Goal: Information Seeking & Learning: Learn about a topic

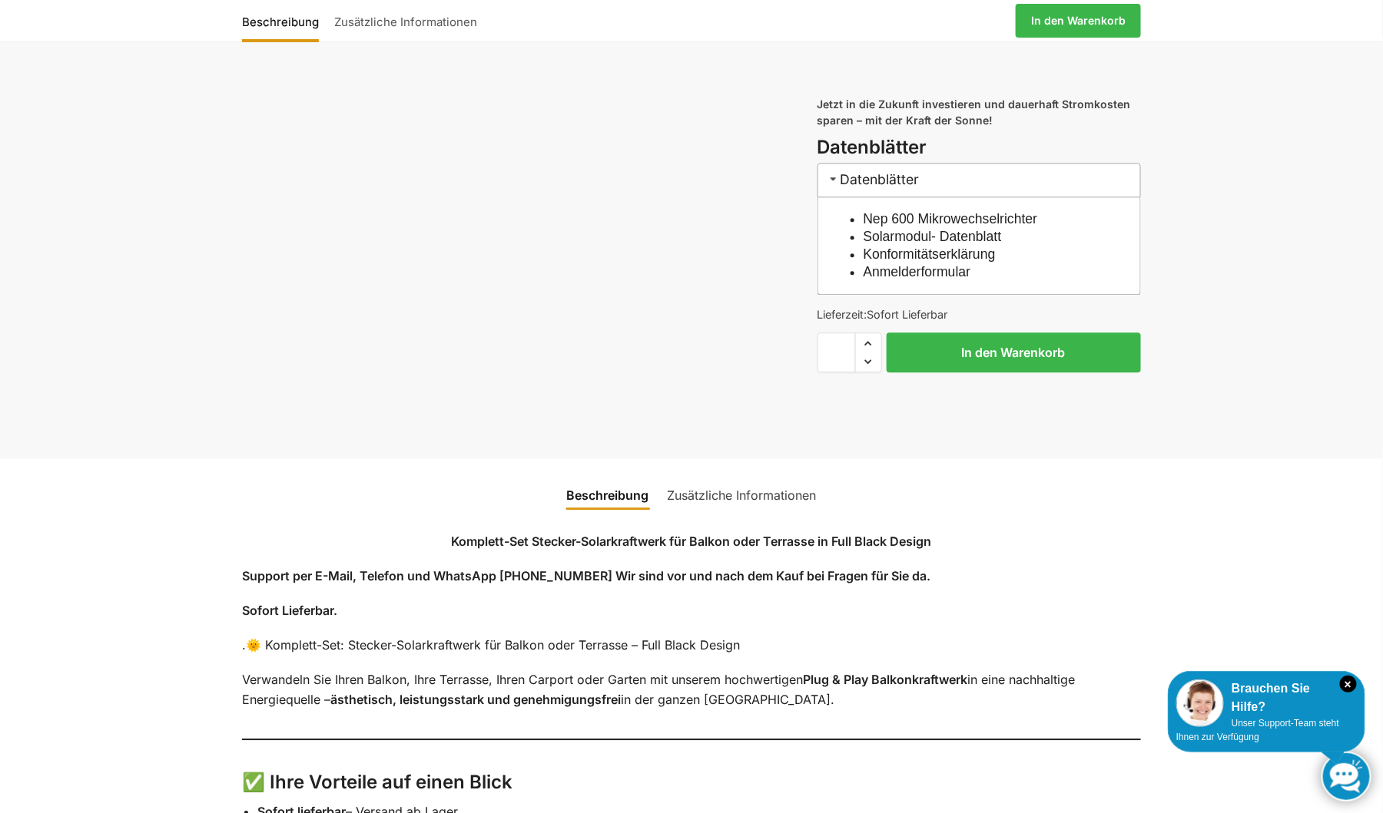
scroll to position [1464, 0]
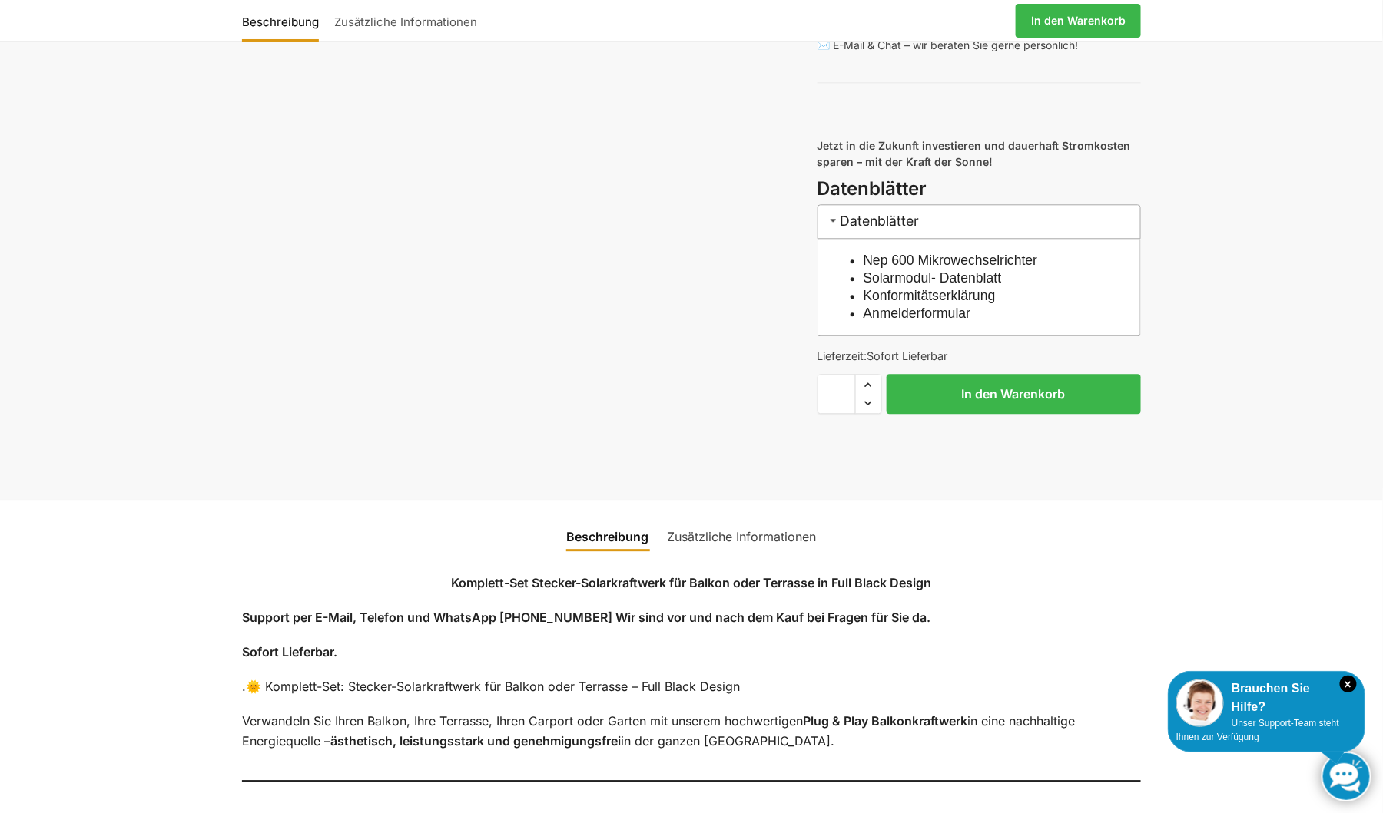
click at [808, 548] on link "Zusätzliche Informationen" at bounding box center [741, 536] width 167 height 37
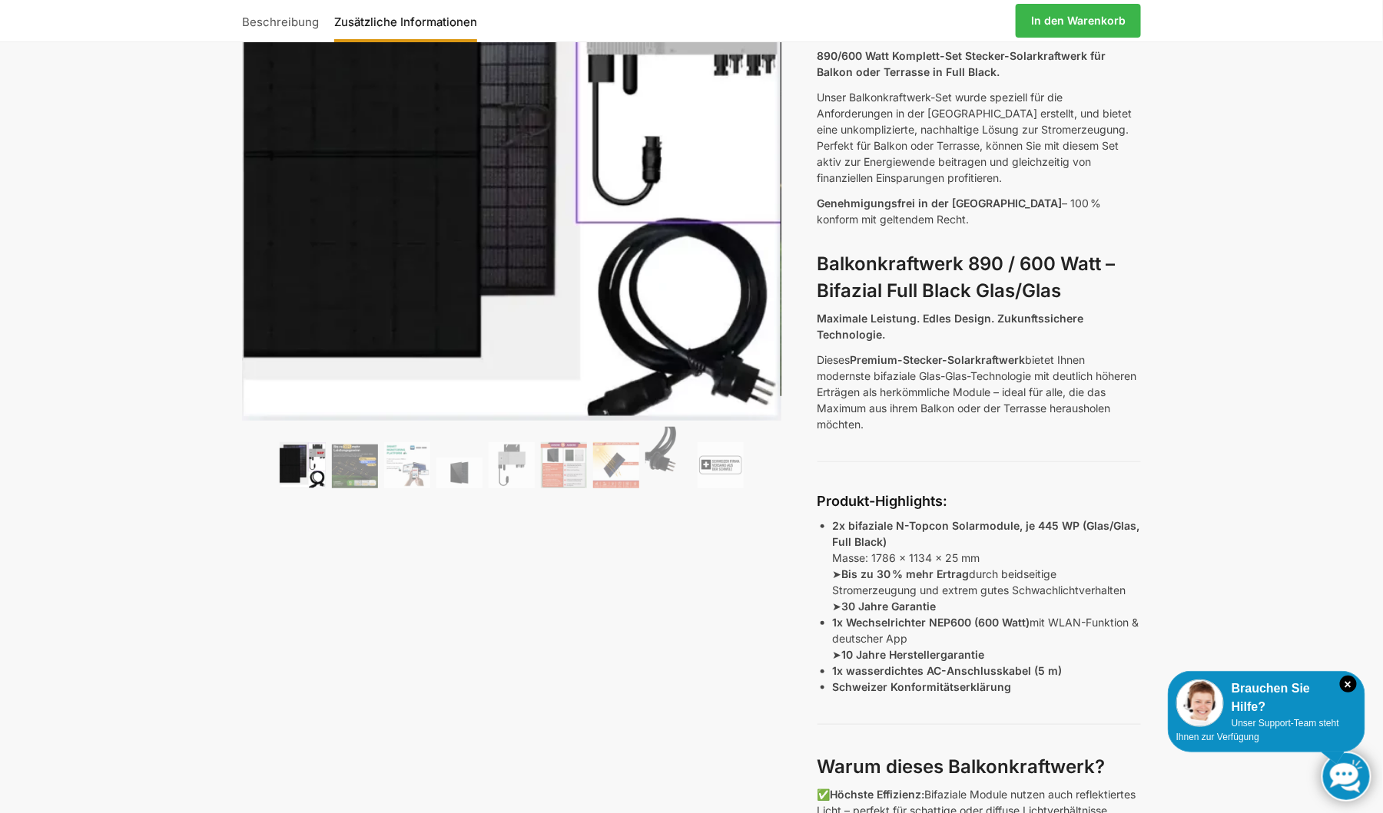
scroll to position [216, 0]
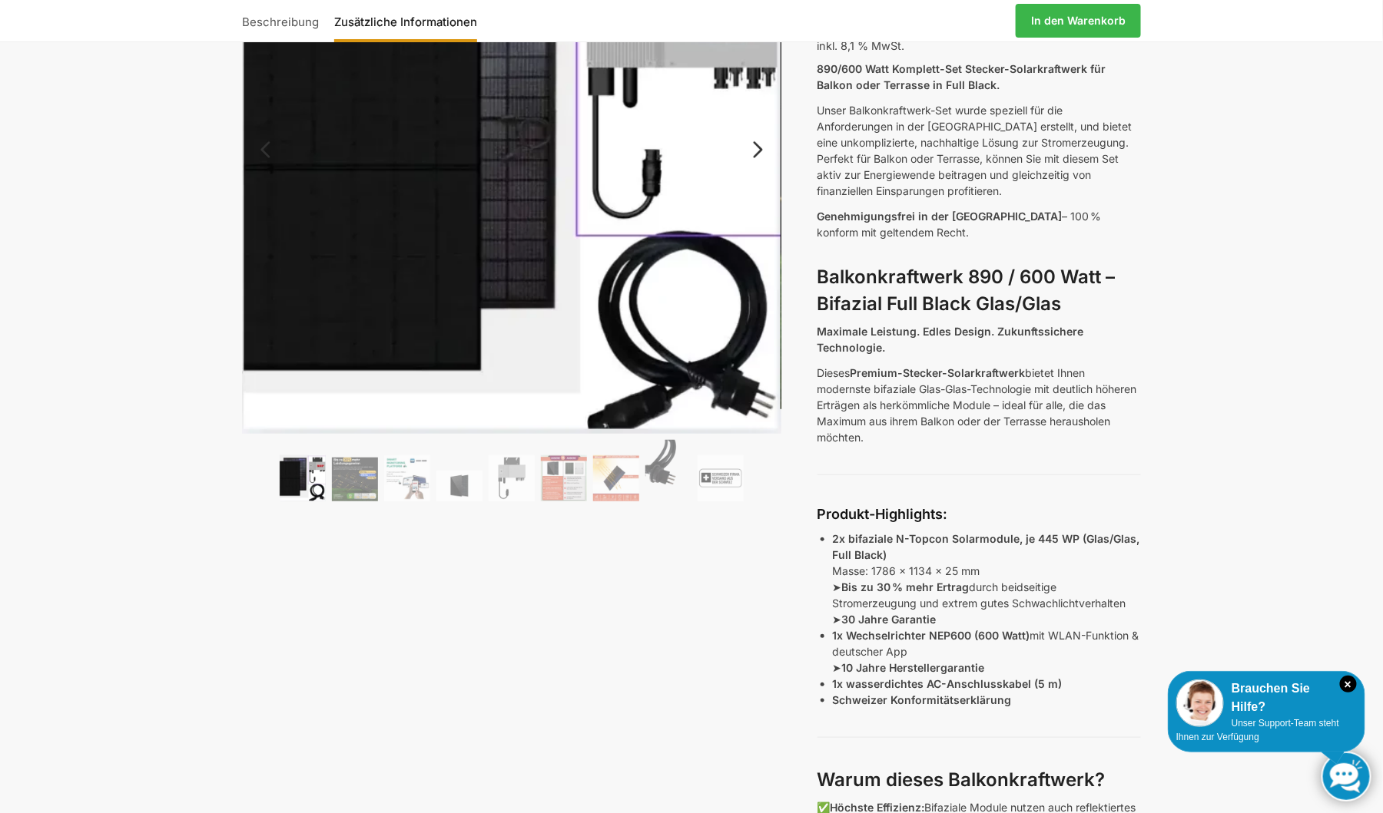
click at [467, 207] on img at bounding box center [511, 164] width 539 height 540
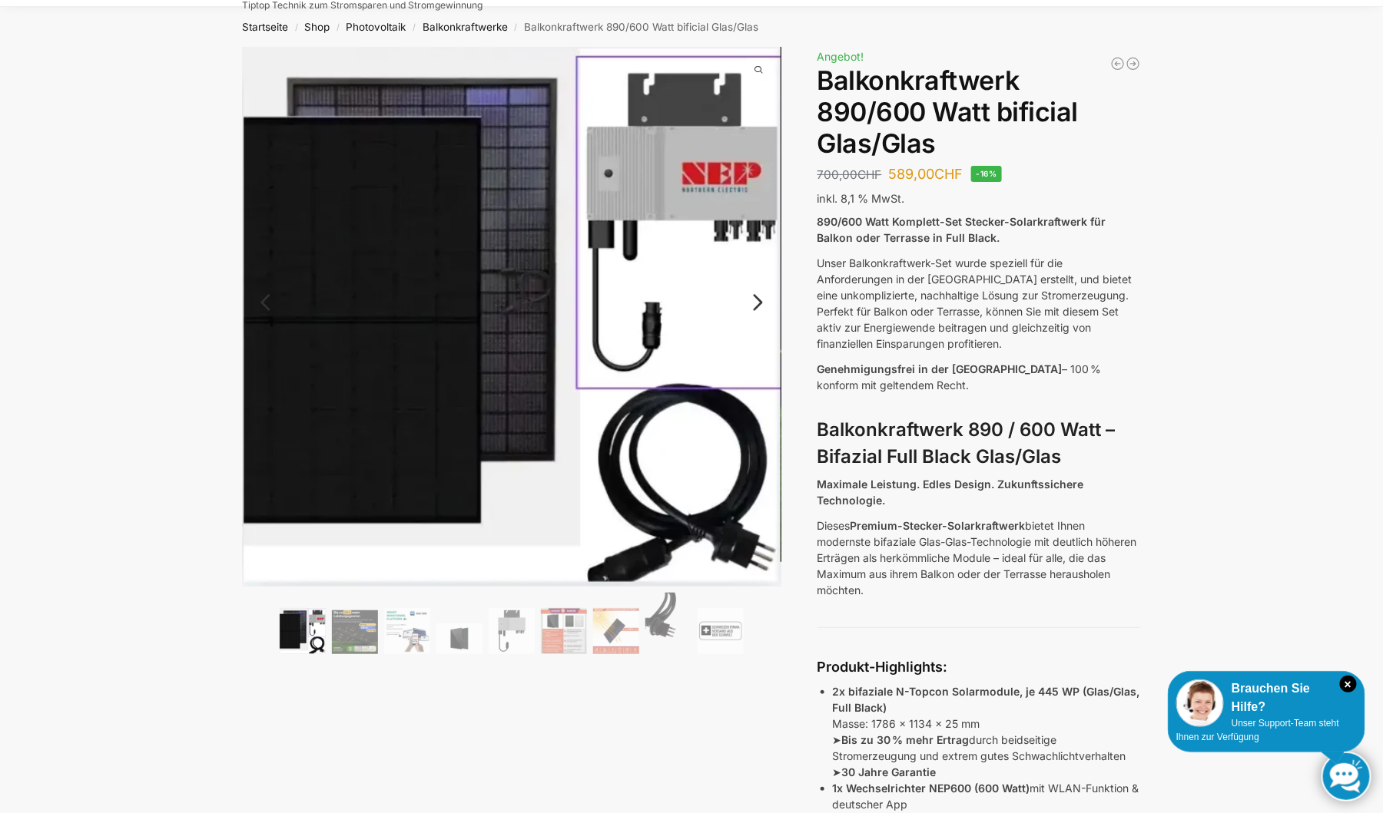
scroll to position [62, 0]
click at [758, 303] on link "Next" at bounding box center [755, 310] width 51 height 15
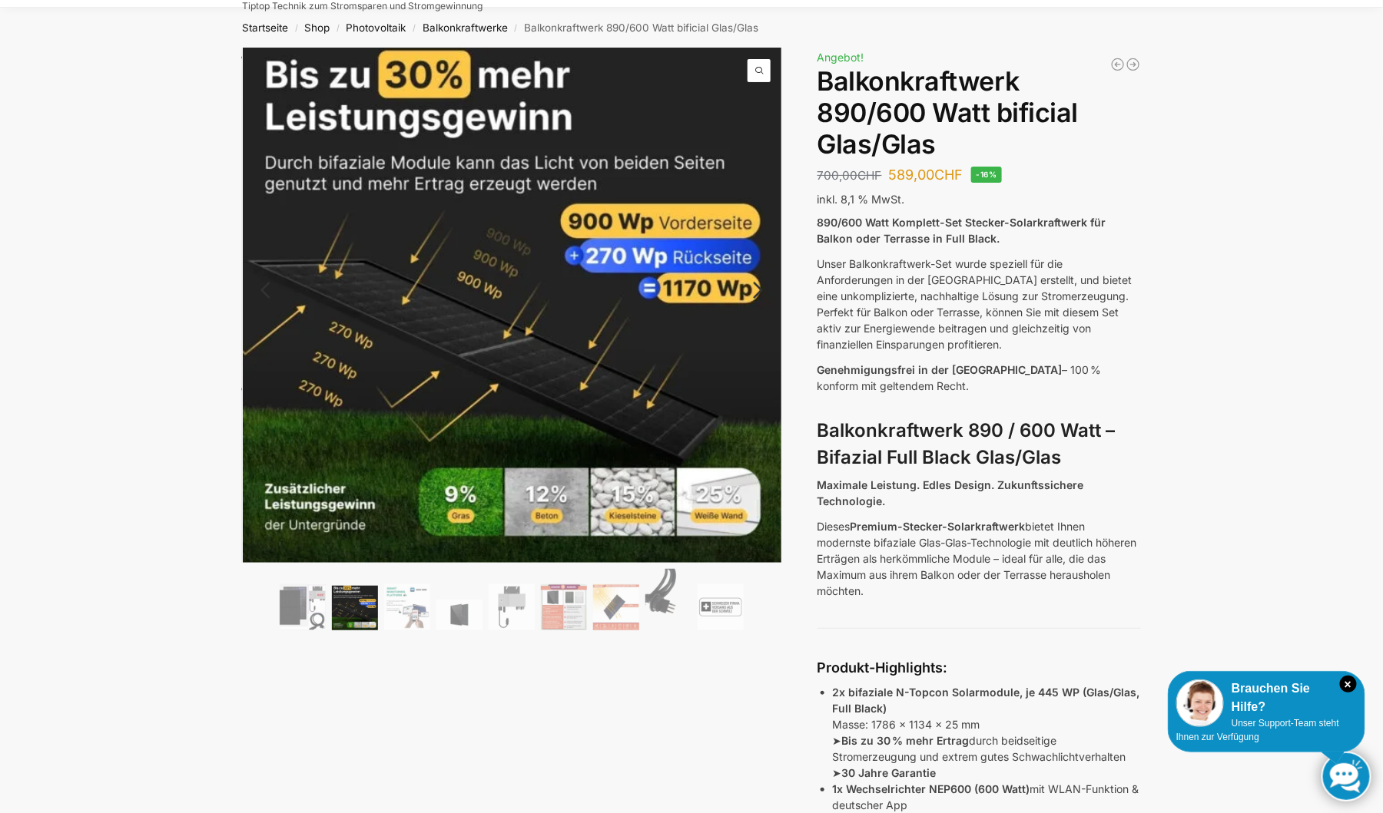
click at [758, 293] on link "Next" at bounding box center [755, 297] width 51 height 15
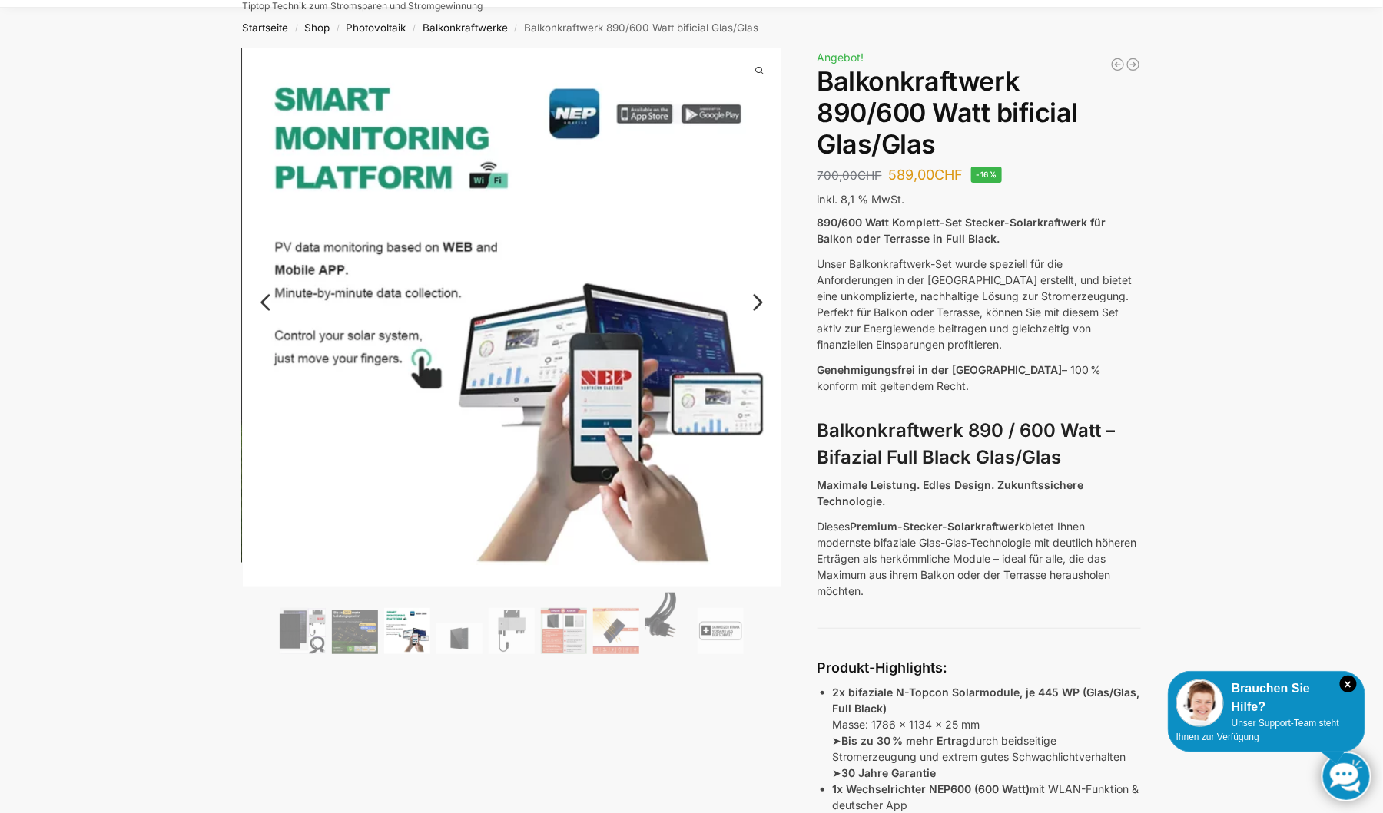
click at [758, 303] on link "Next" at bounding box center [755, 310] width 51 height 15
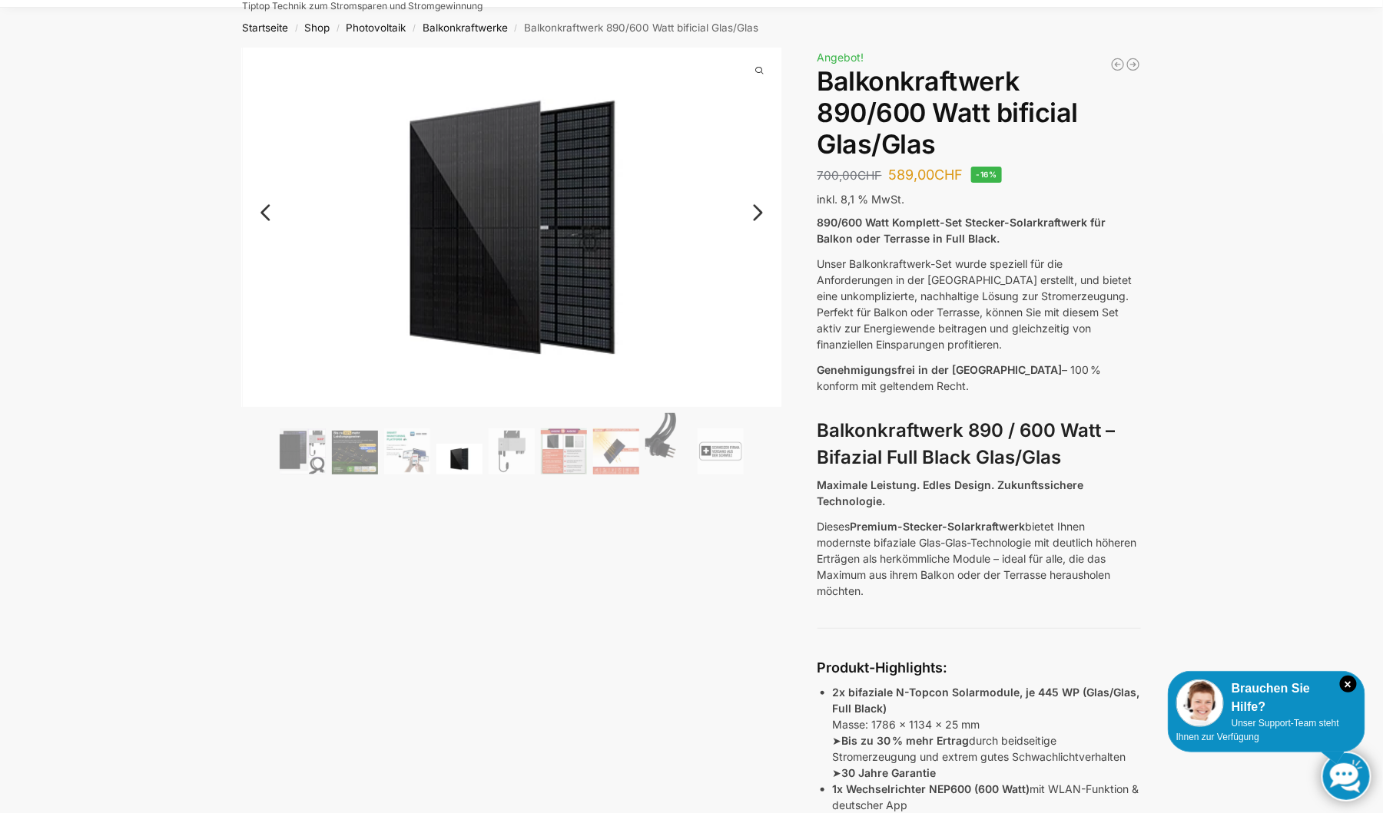
click at [753, 213] on link "Next" at bounding box center [755, 220] width 51 height 15
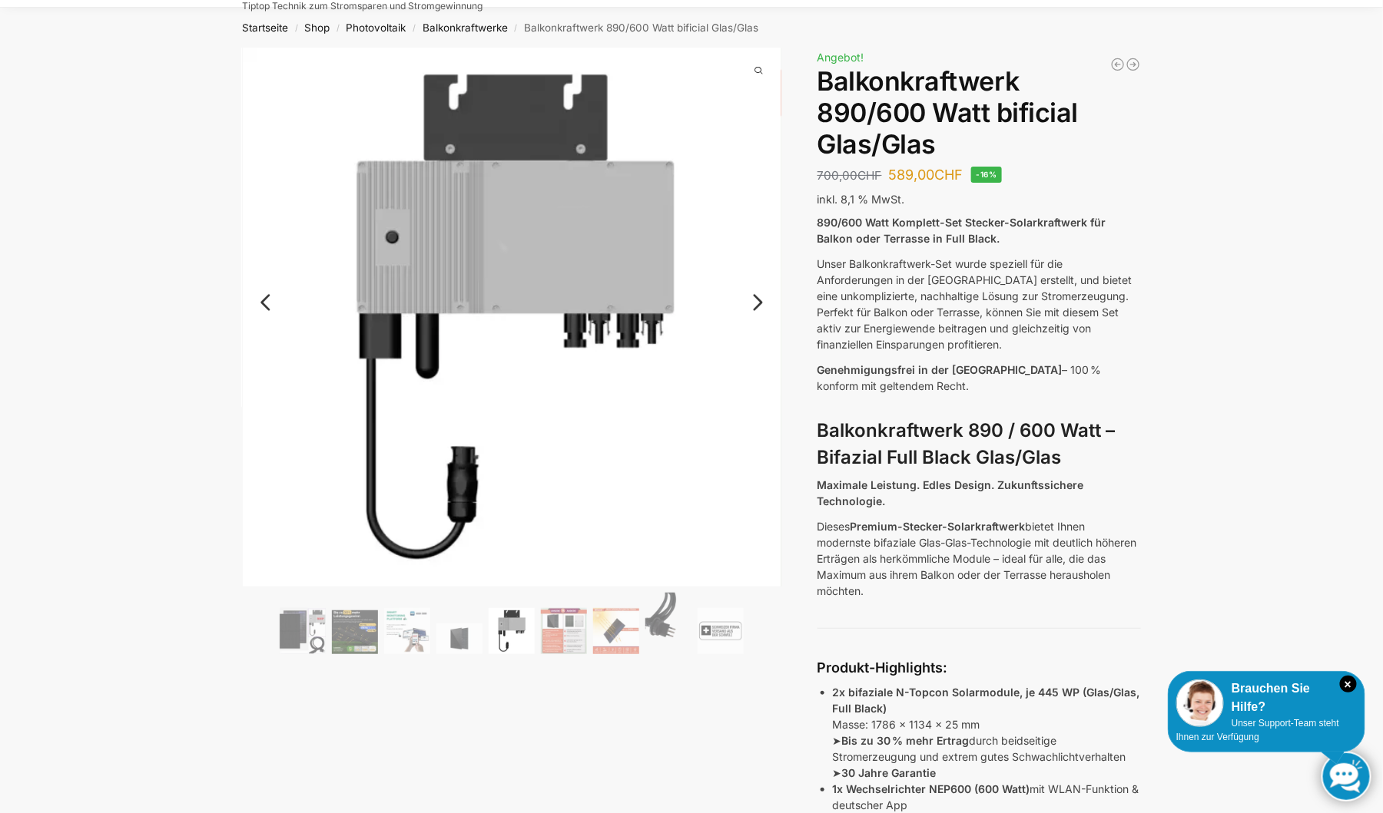
click at [760, 303] on link "Next" at bounding box center [755, 310] width 51 height 15
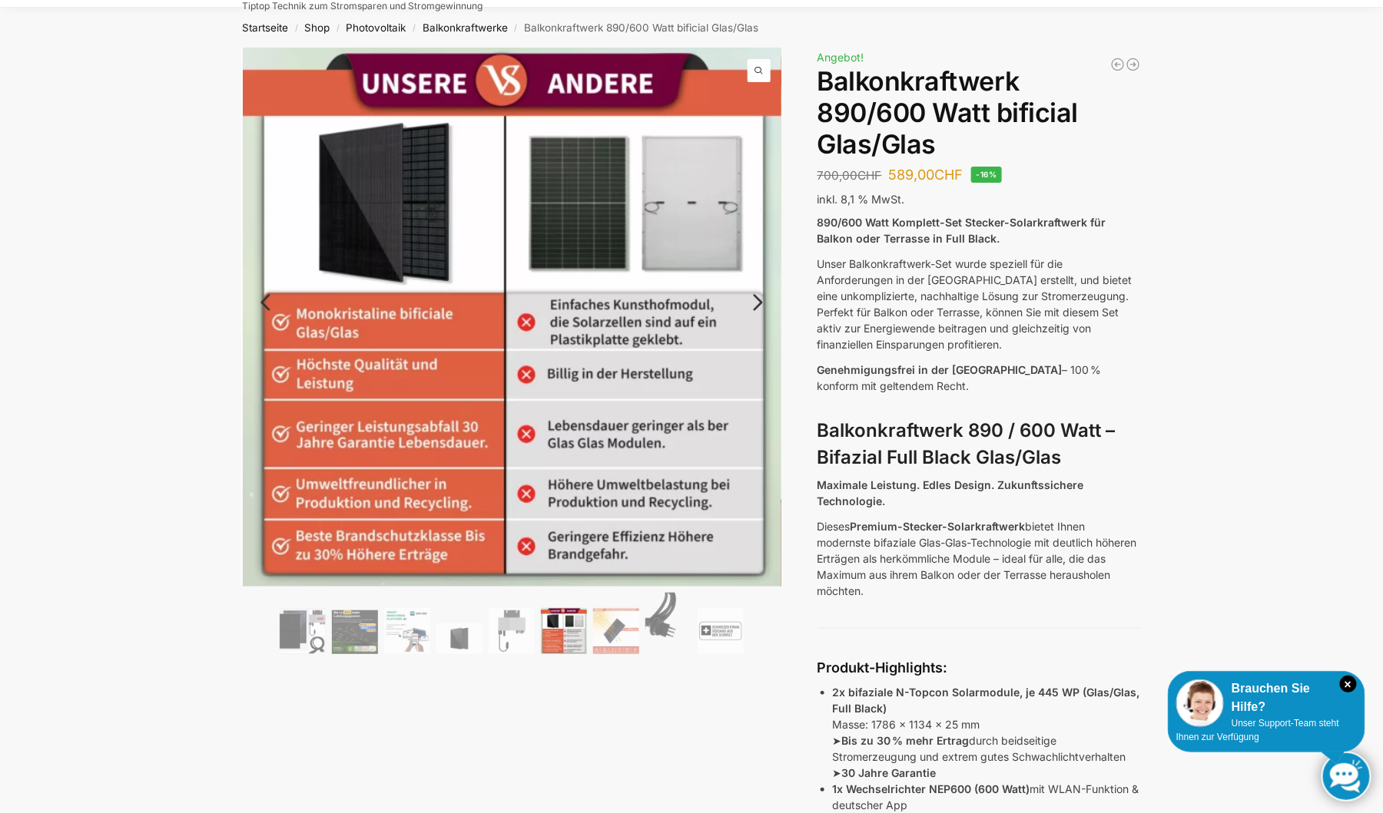
click at [763, 303] on link "Next" at bounding box center [755, 310] width 51 height 15
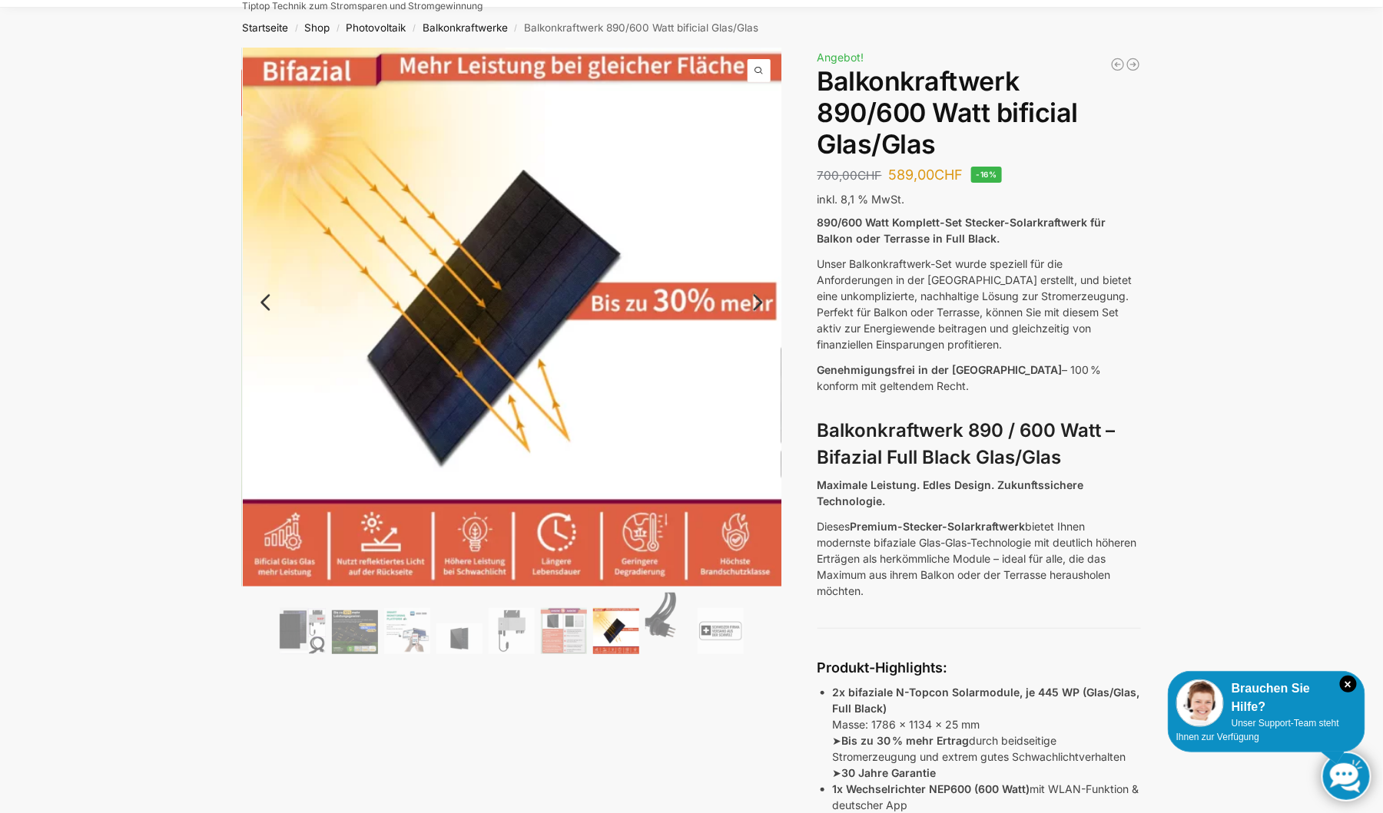
click at [757, 303] on link "Next" at bounding box center [755, 310] width 51 height 15
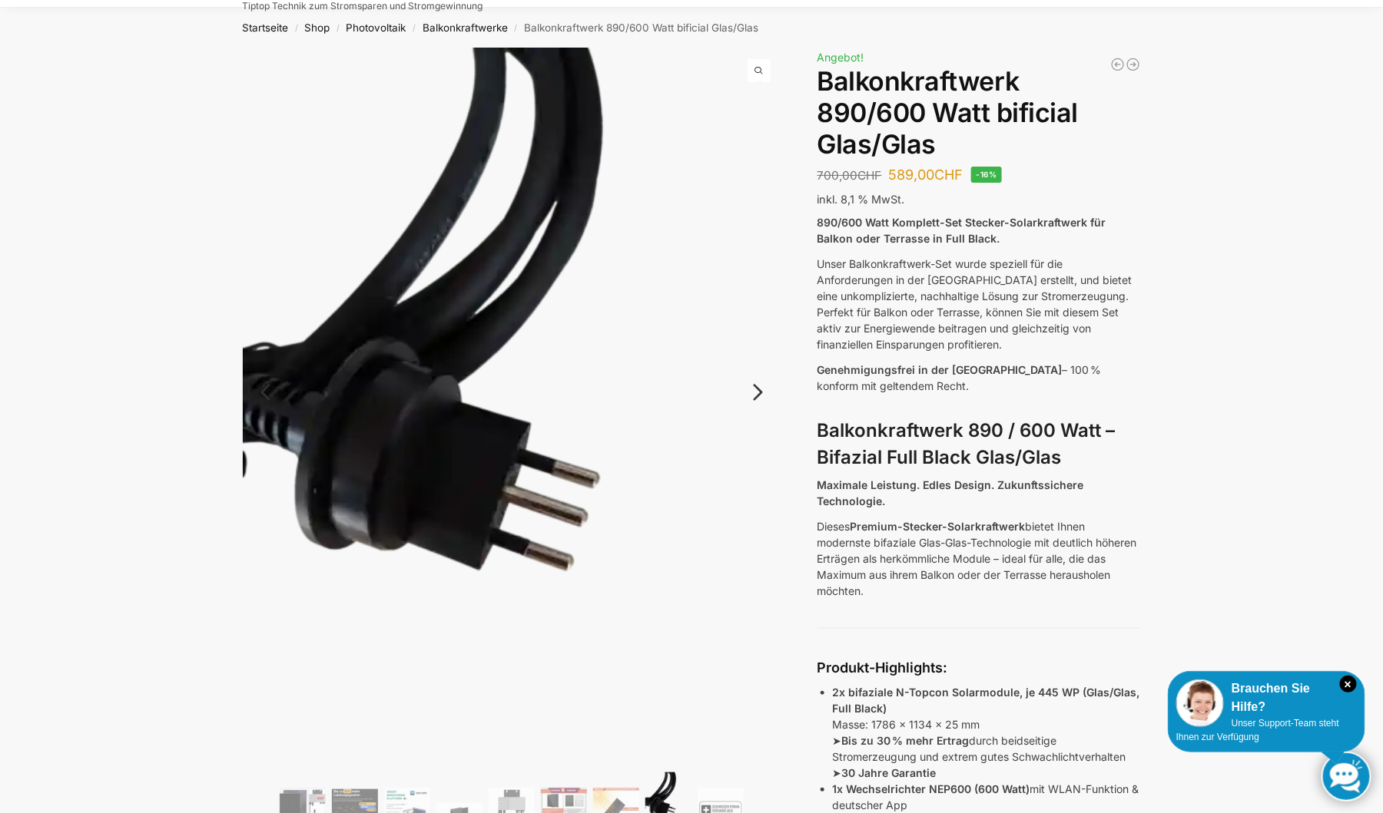
click at [750, 393] on link "Next" at bounding box center [755, 400] width 51 height 15
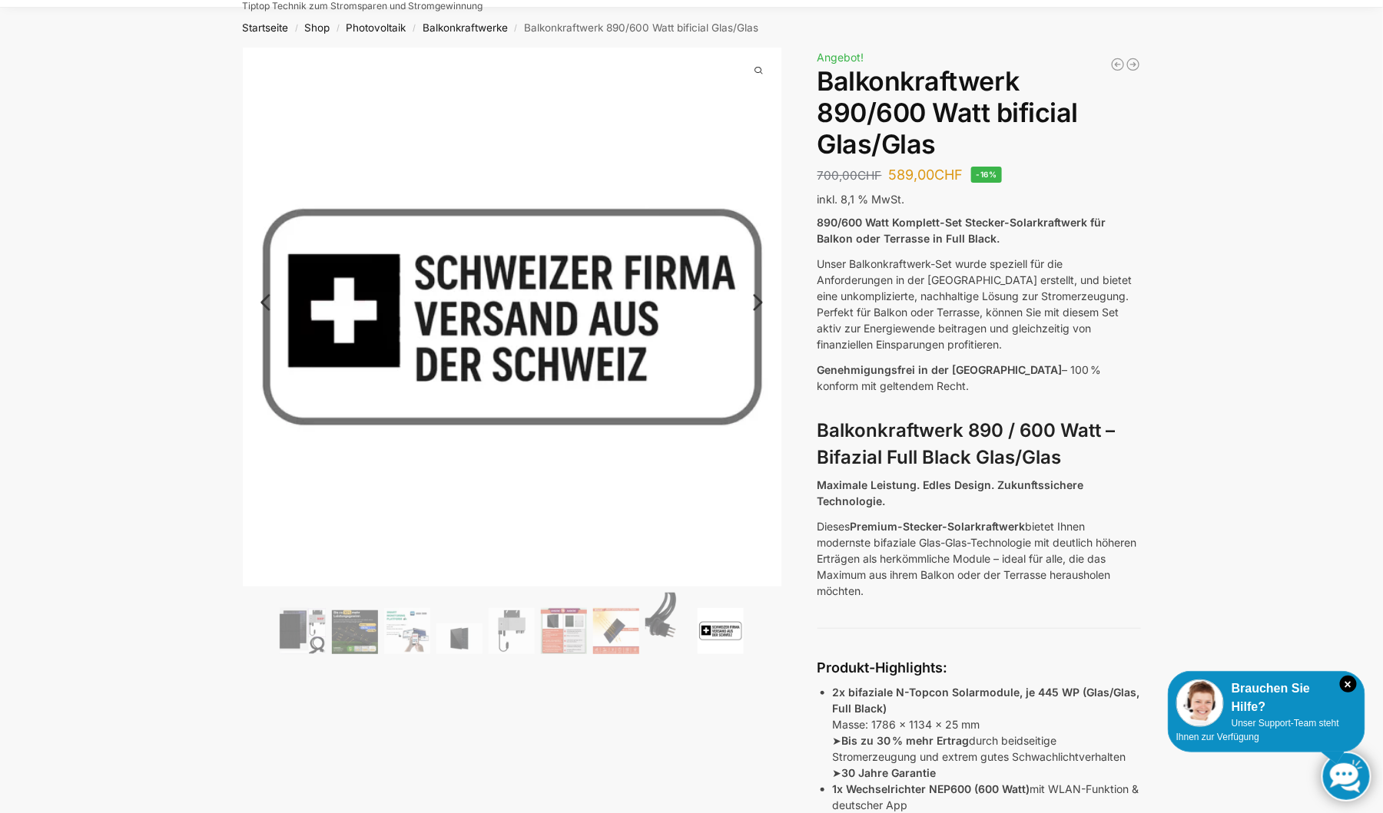
click at [759, 303] on link "Next" at bounding box center [755, 310] width 51 height 15
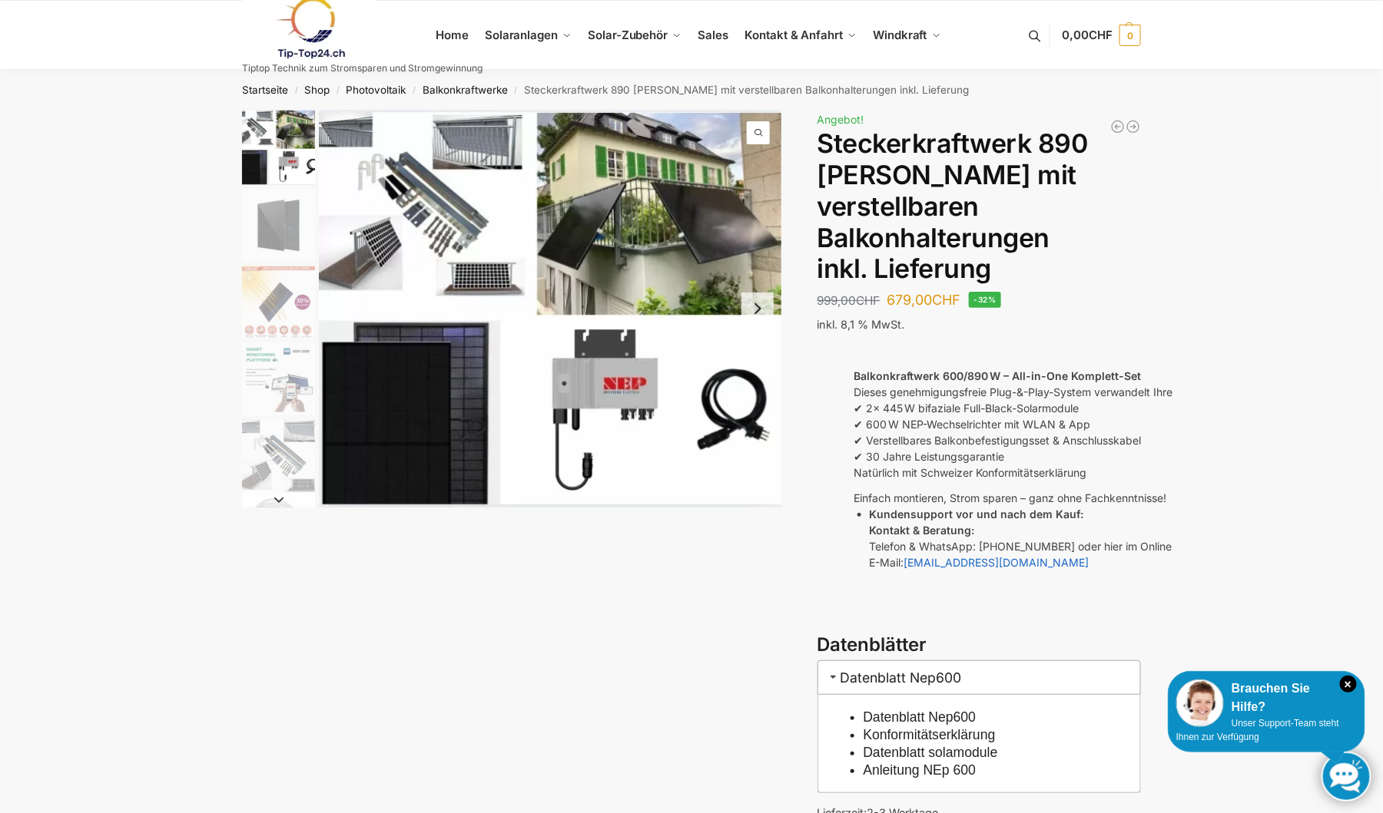
click at [762, 306] on button "Next slide" at bounding box center [757, 309] width 32 height 32
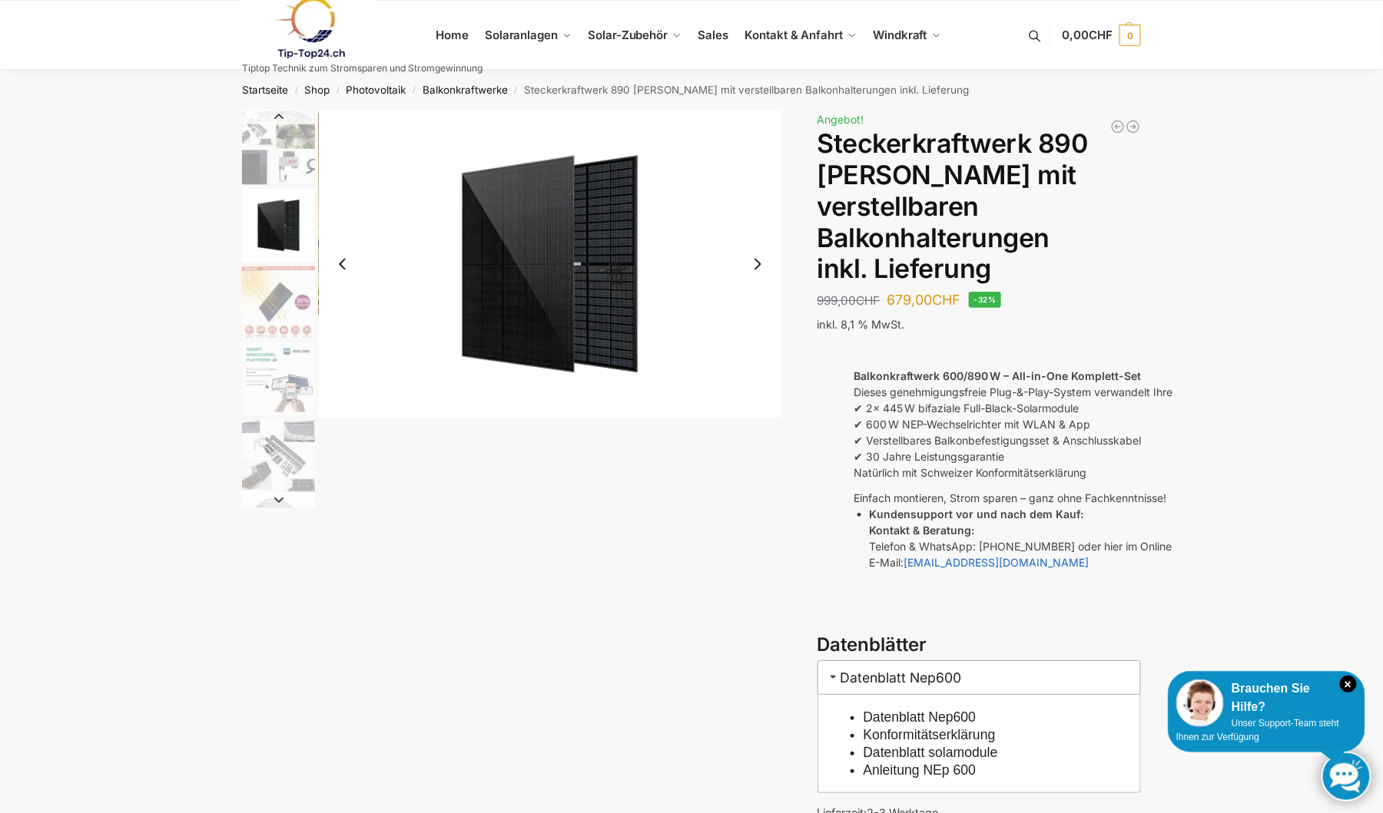
click at [754, 261] on button "Next slide" at bounding box center [757, 264] width 32 height 32
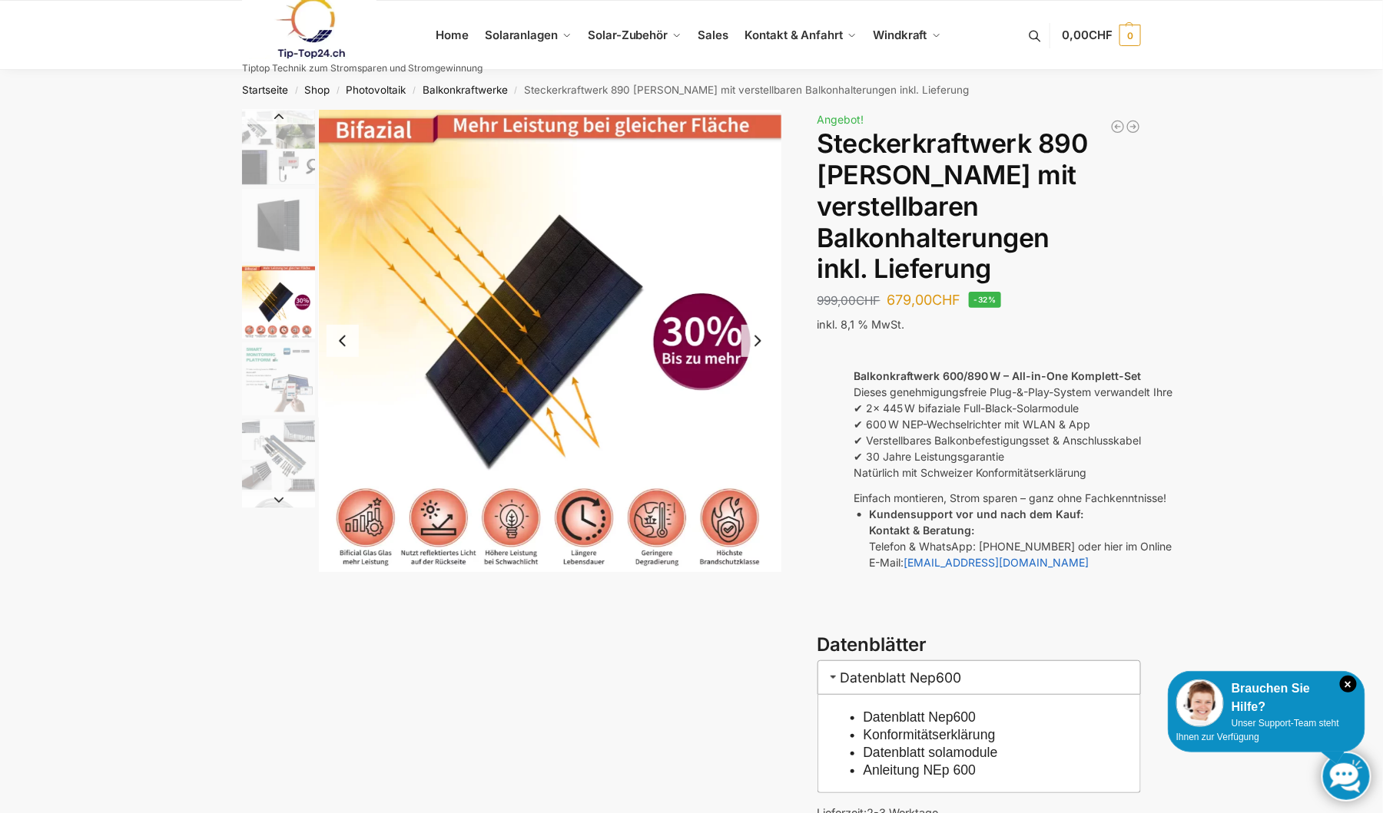
click at [760, 336] on button "Next slide" at bounding box center [757, 341] width 32 height 32
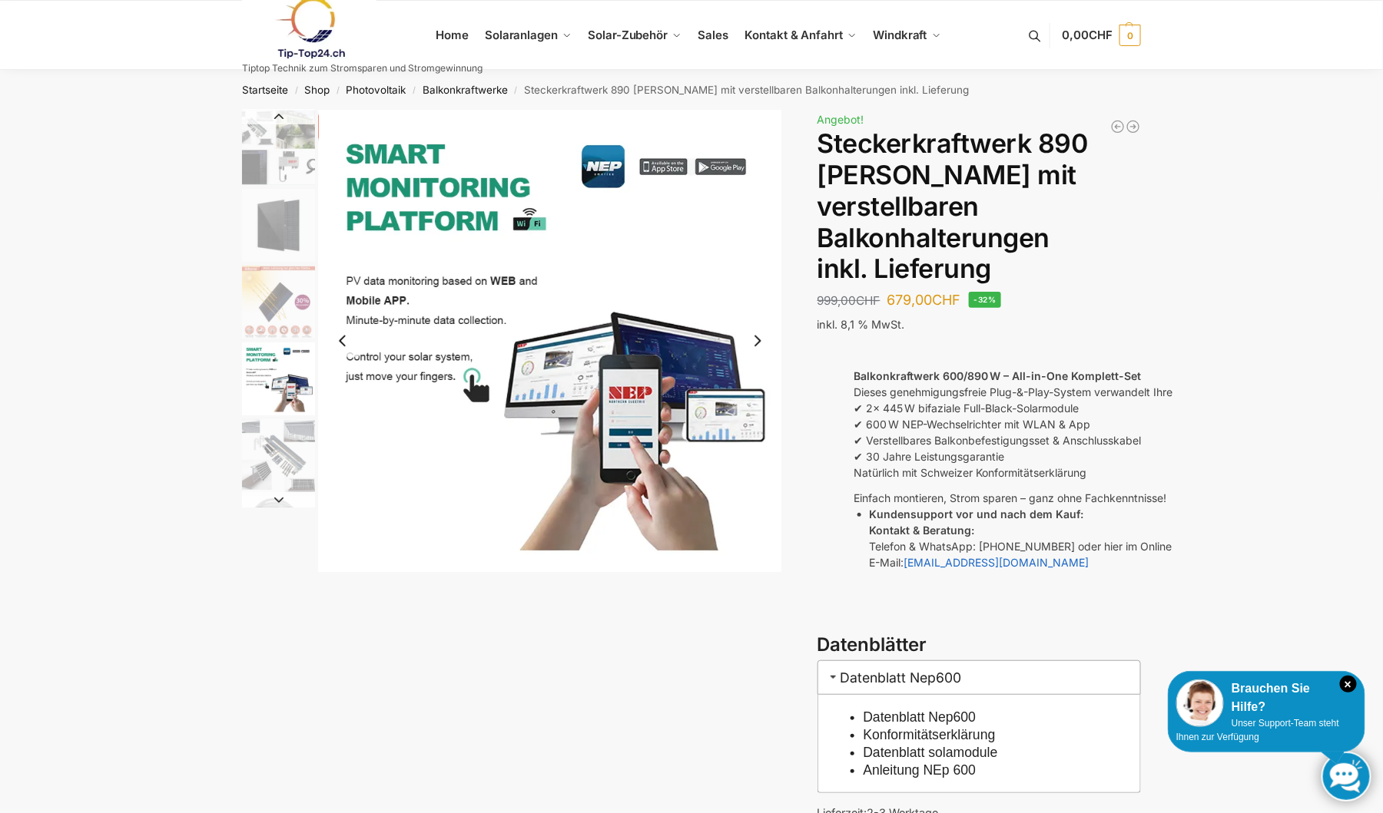
click at [757, 339] on button "Next slide" at bounding box center [757, 341] width 32 height 32
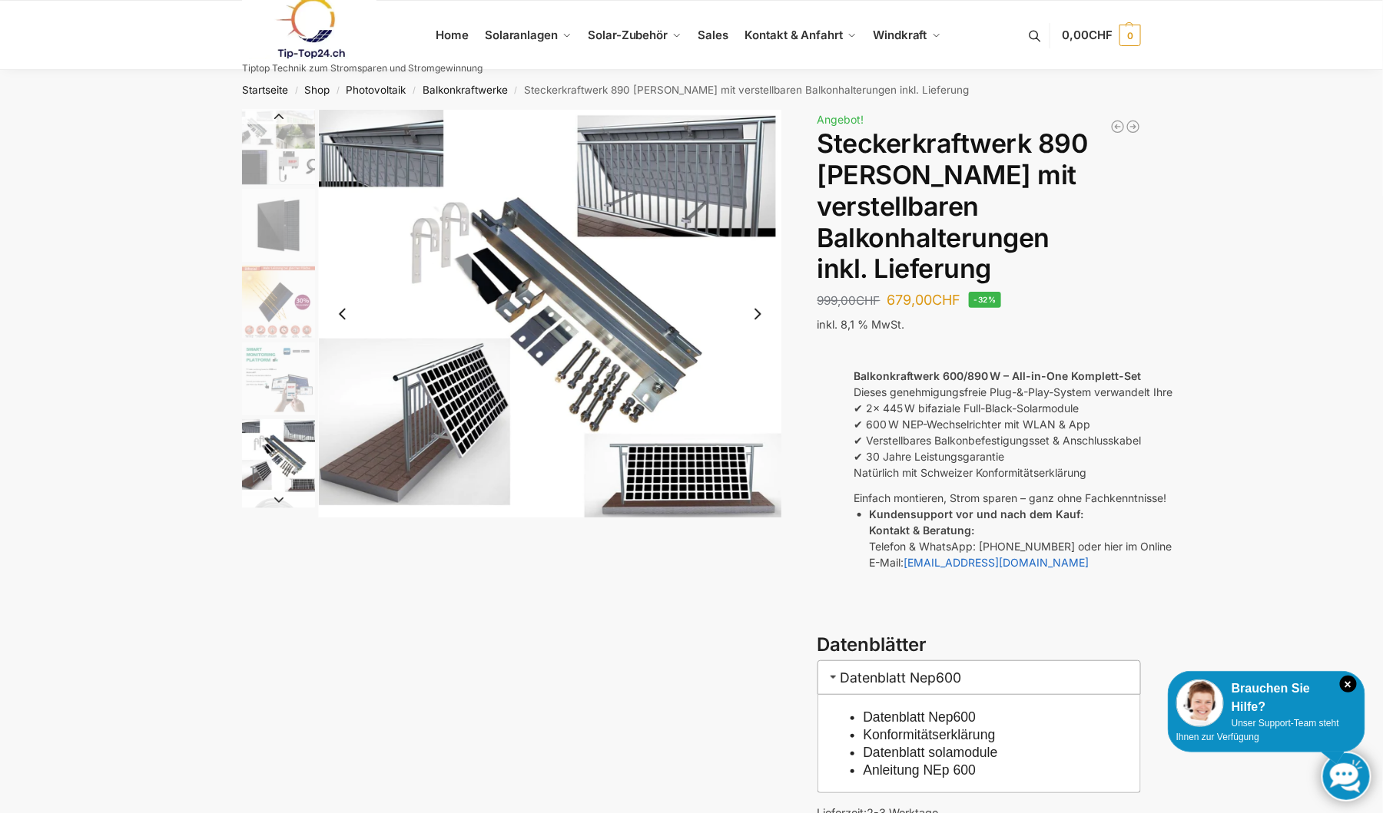
click at [760, 310] on button "Next slide" at bounding box center [757, 314] width 32 height 32
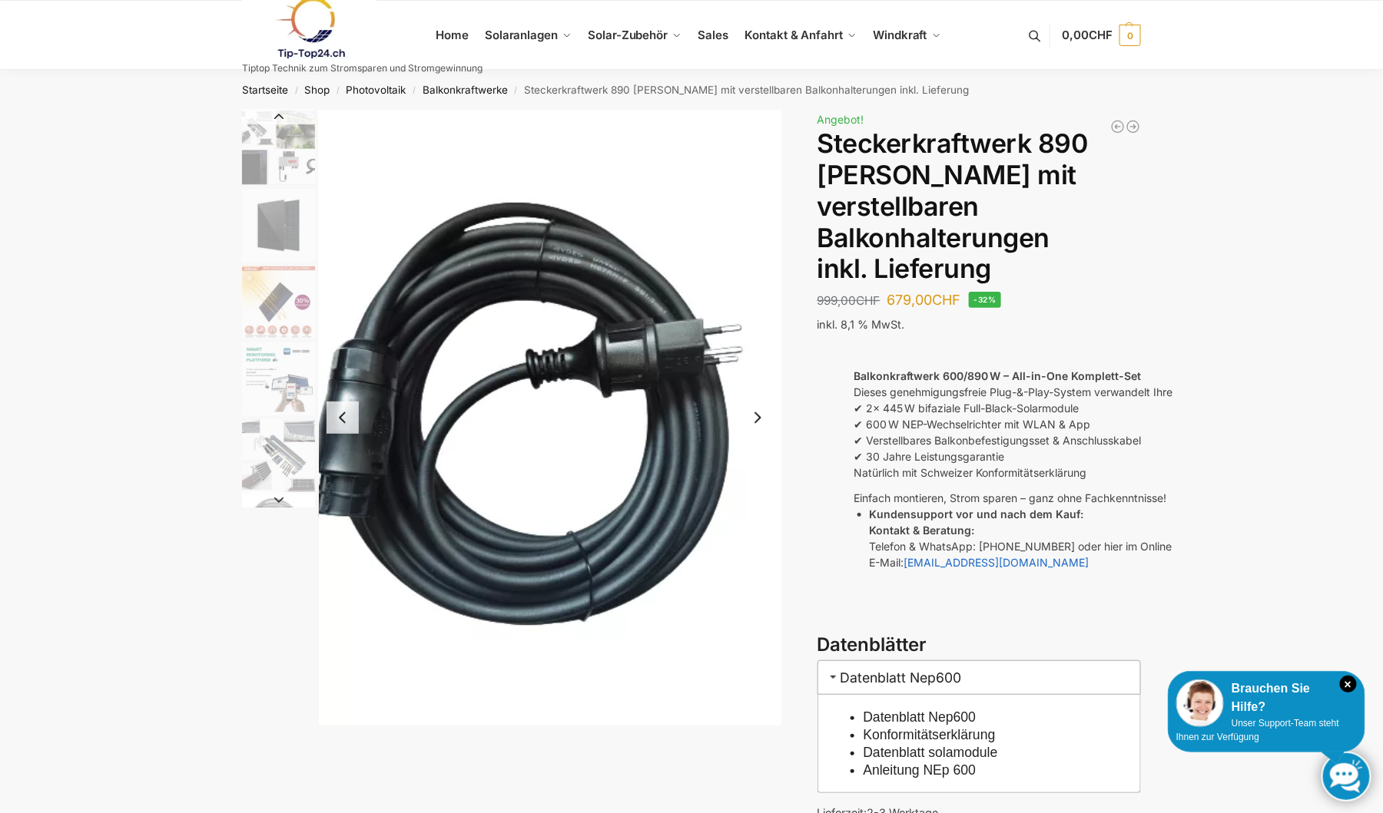
click at [754, 416] on button "Next slide" at bounding box center [757, 418] width 32 height 32
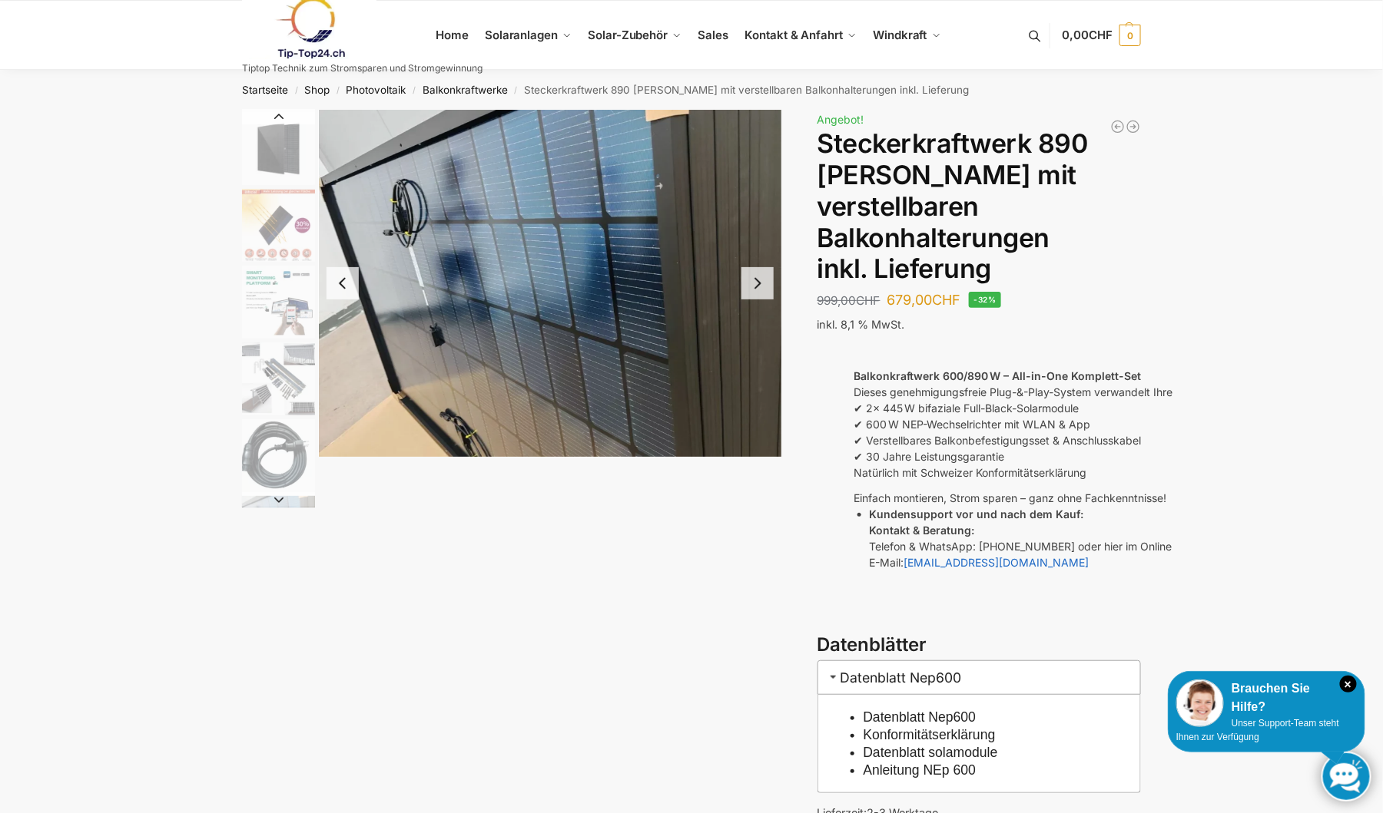
click at [758, 287] on button "Next slide" at bounding box center [757, 283] width 32 height 32
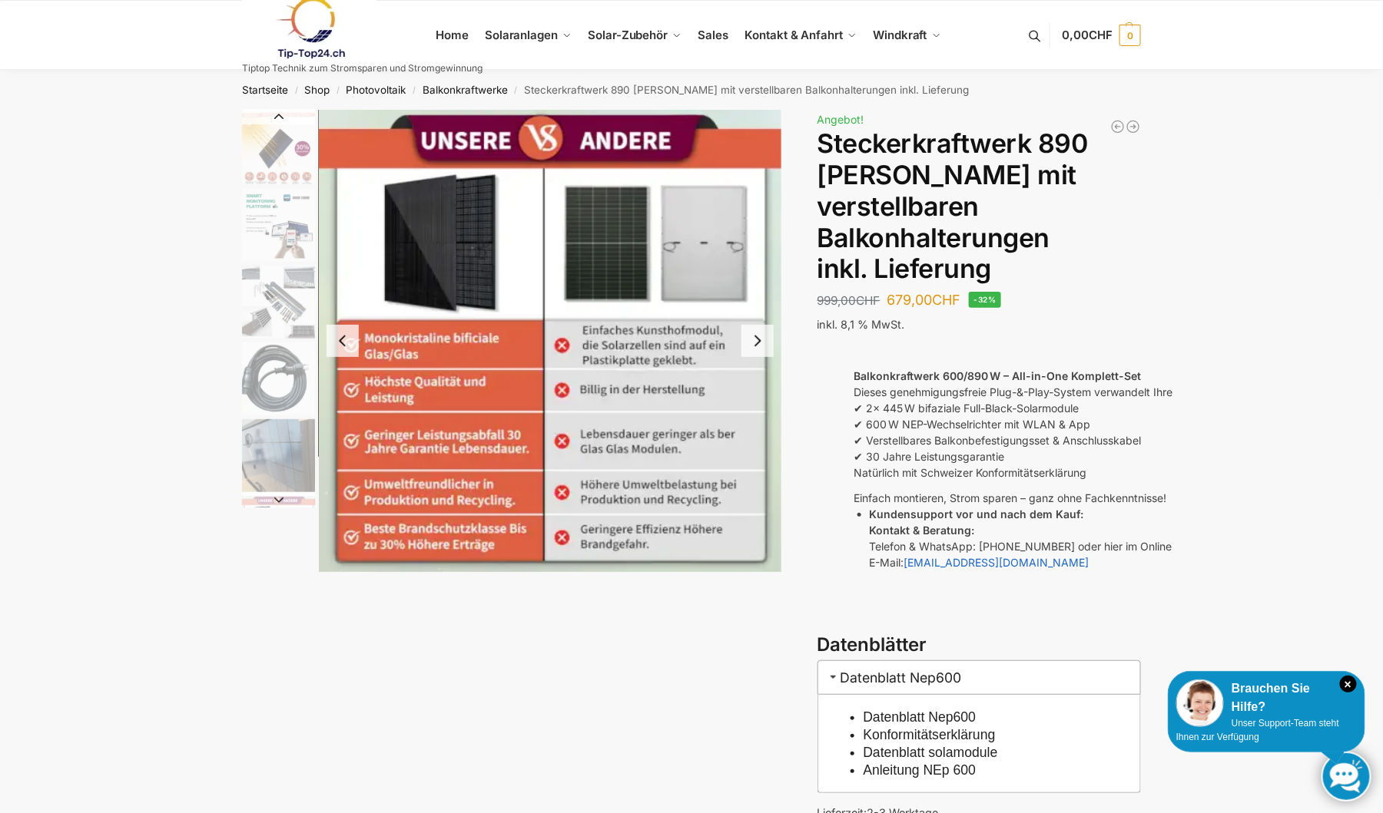
click at [757, 346] on button "Next slide" at bounding box center [757, 341] width 32 height 32
